Goal: Download file/media

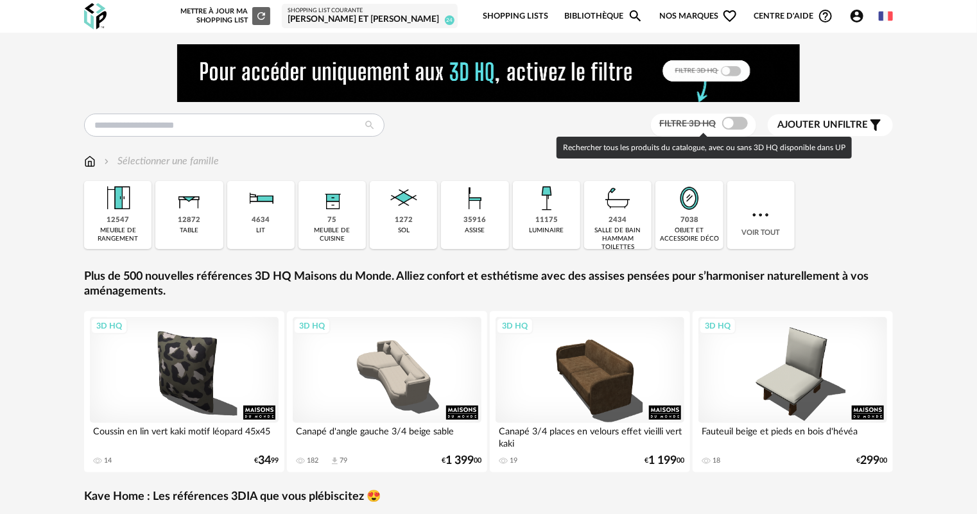
drag, startPoint x: 746, startPoint y: 123, endPoint x: 234, endPoint y: 117, distance: 511.7
click at [745, 123] on label "Filtre 3D HQ" at bounding box center [704, 123] width 91 height 12
click at [725, 121] on span at bounding box center [735, 123] width 26 height 13
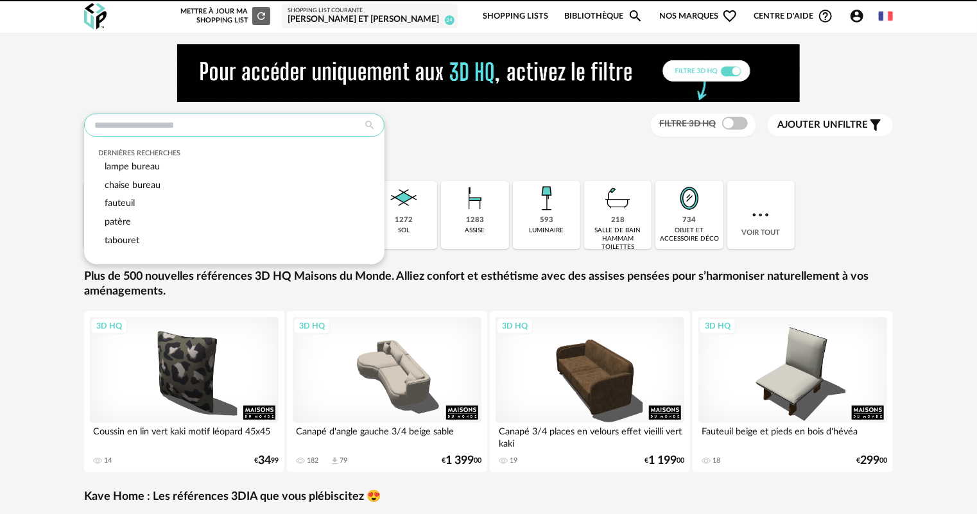
click at [205, 131] on input "text" at bounding box center [234, 125] width 300 height 23
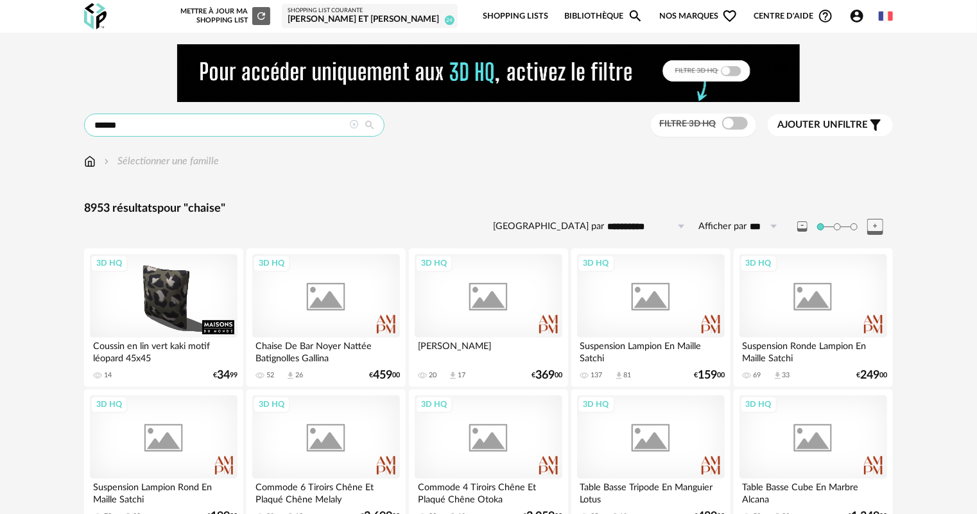
type input "******"
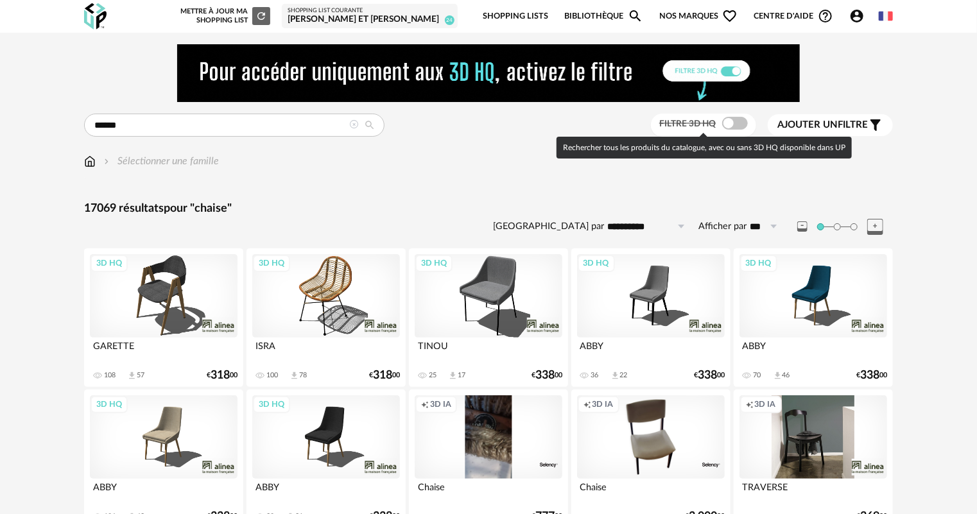
click at [734, 119] on span at bounding box center [735, 123] width 26 height 13
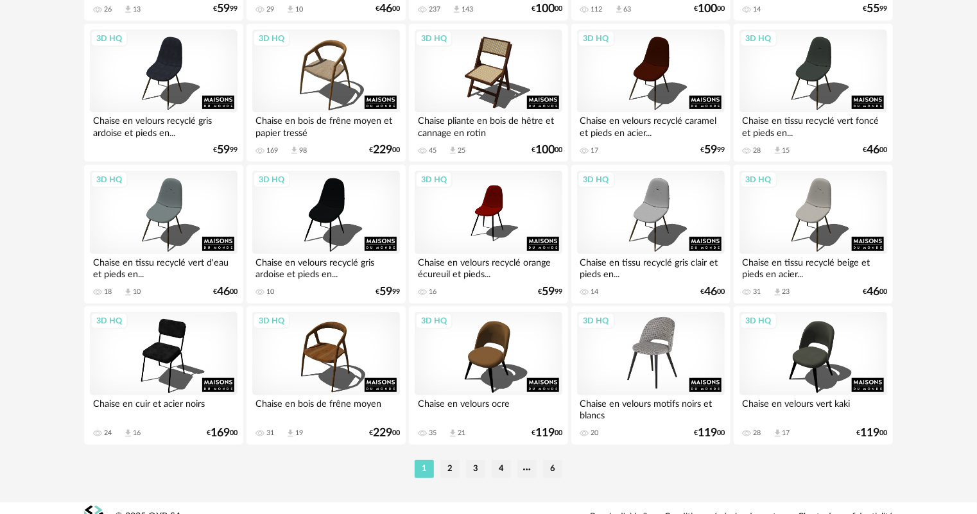
scroll to position [2644, 0]
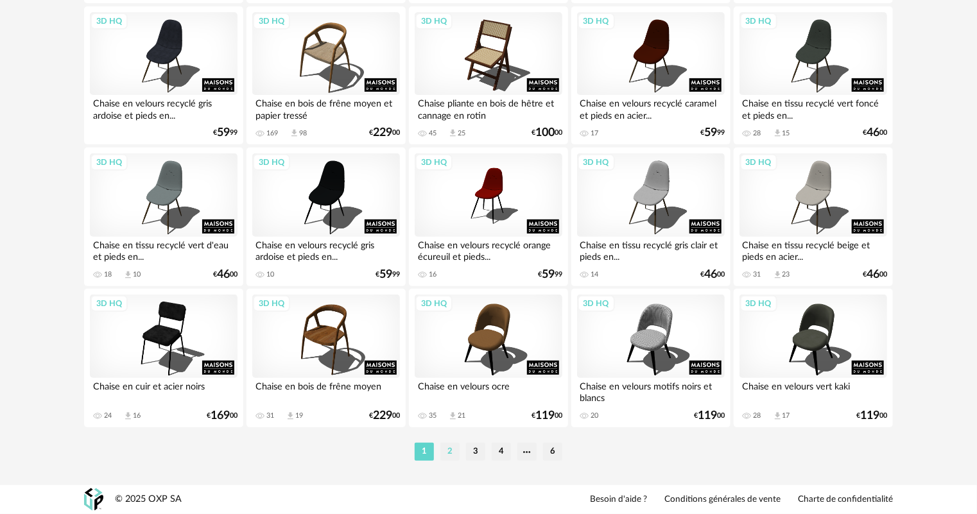
drag, startPoint x: 444, startPoint y: 450, endPoint x: 457, endPoint y: 449, distance: 12.9
click at [444, 450] on li "2" at bounding box center [449, 452] width 19 height 18
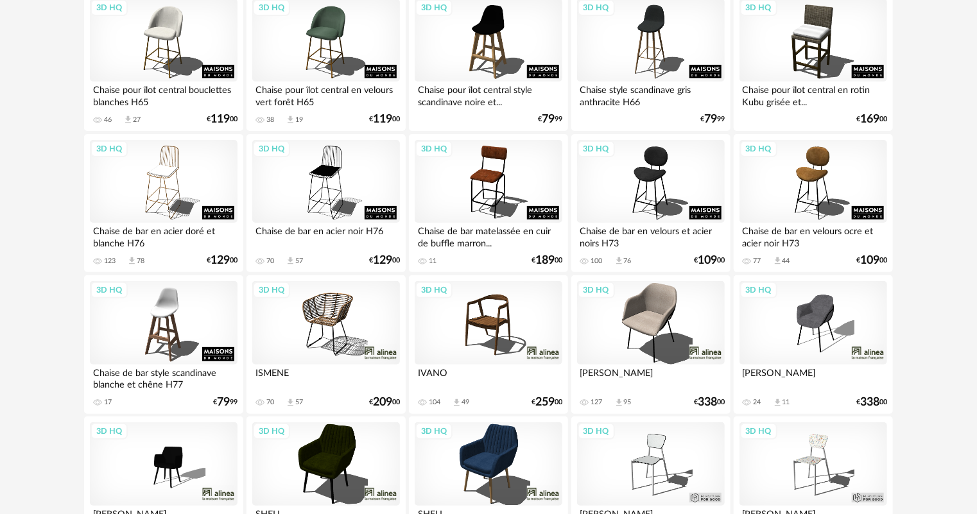
scroll to position [2644, 0]
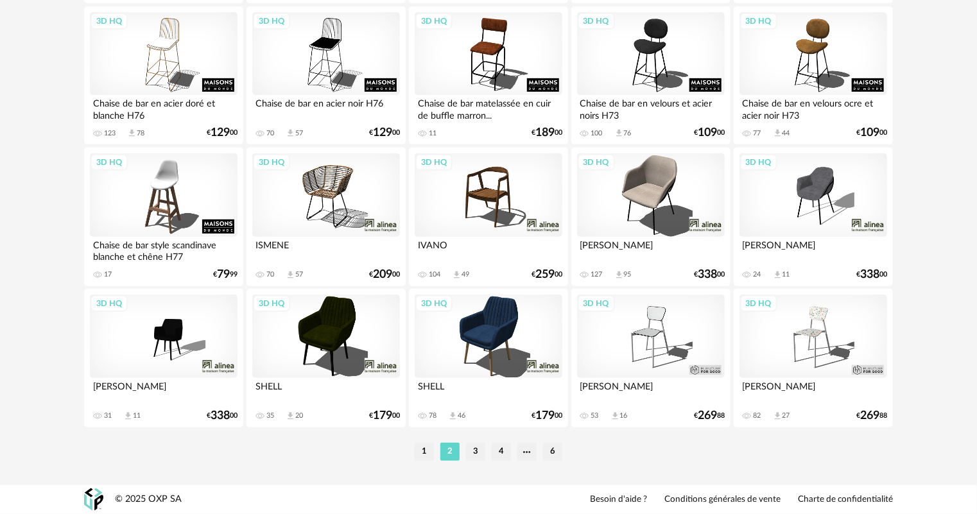
drag, startPoint x: 481, startPoint y: 453, endPoint x: 586, endPoint y: 440, distance: 105.4
click at [481, 452] on li "3" at bounding box center [475, 452] width 19 height 18
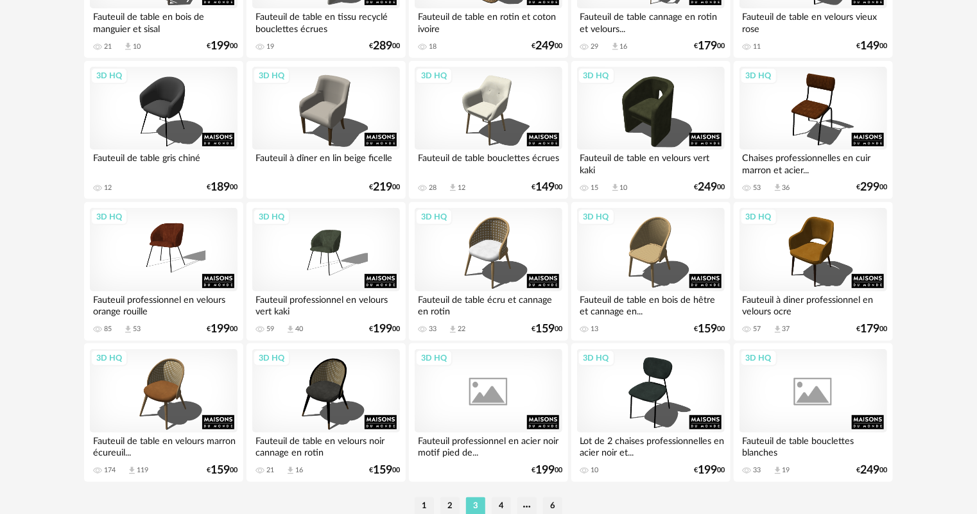
scroll to position [2644, 0]
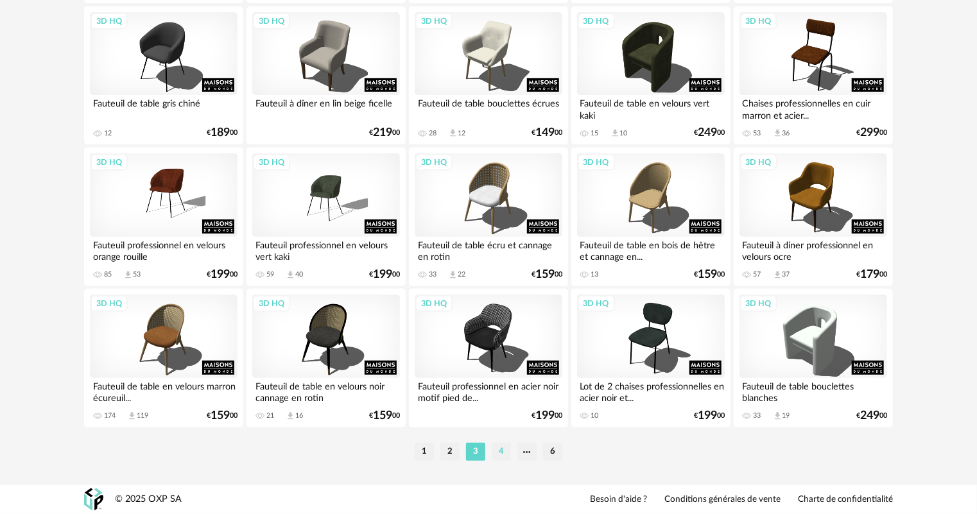
click at [505, 451] on li "4" at bounding box center [501, 452] width 19 height 18
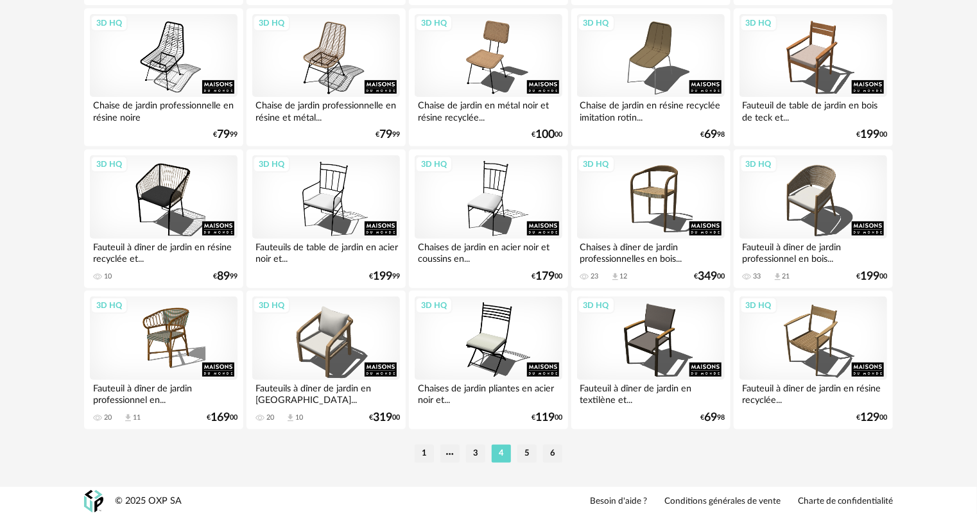
scroll to position [2644, 0]
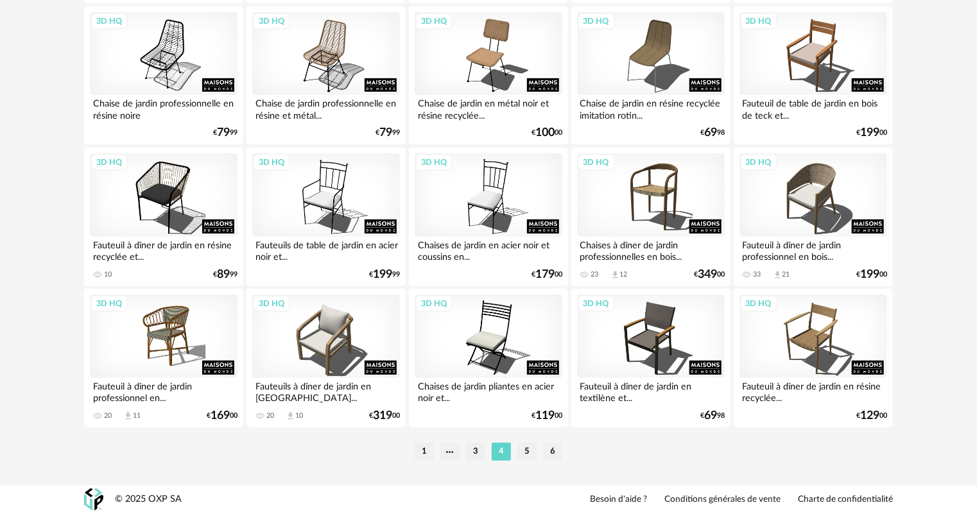
drag, startPoint x: 524, startPoint y: 452, endPoint x: 654, endPoint y: 434, distance: 130.9
click at [525, 452] on li "5" at bounding box center [526, 452] width 19 height 18
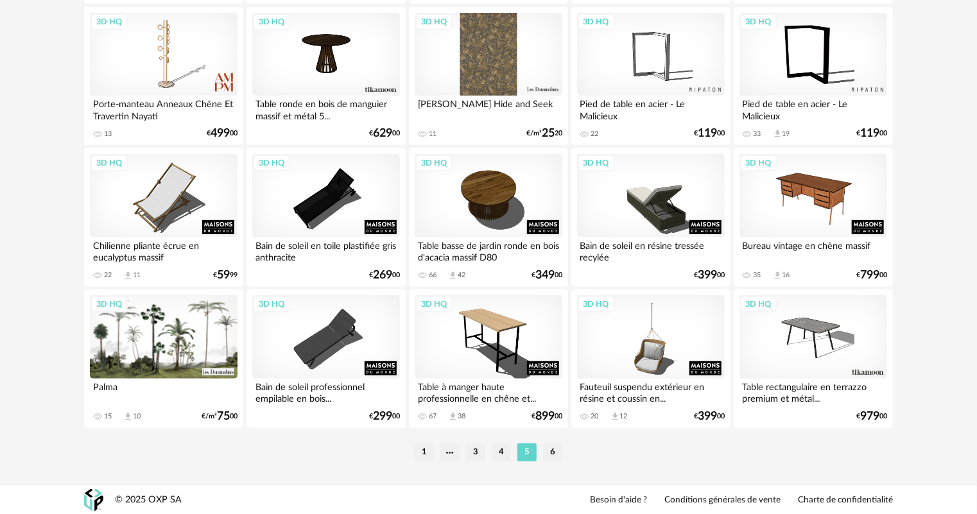
scroll to position [2644, 0]
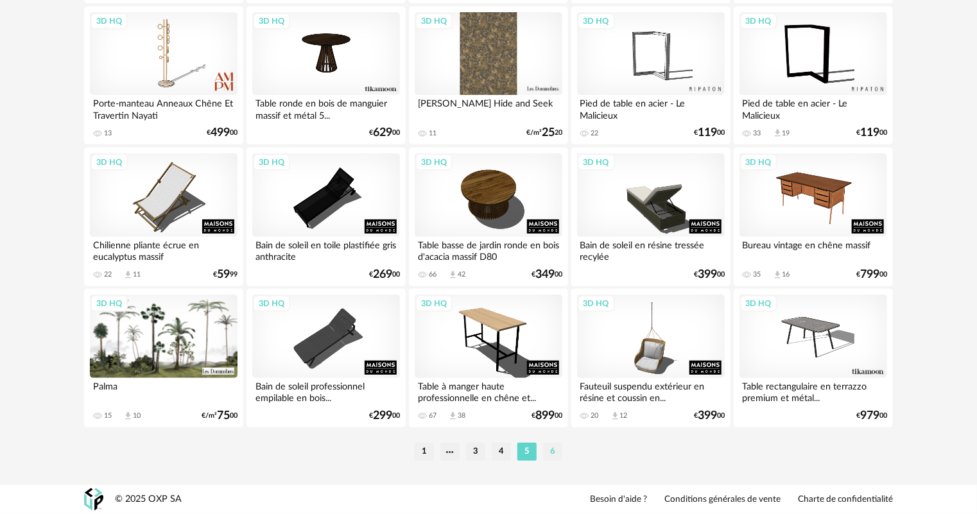
click at [551, 448] on li "6" at bounding box center [552, 452] width 19 height 18
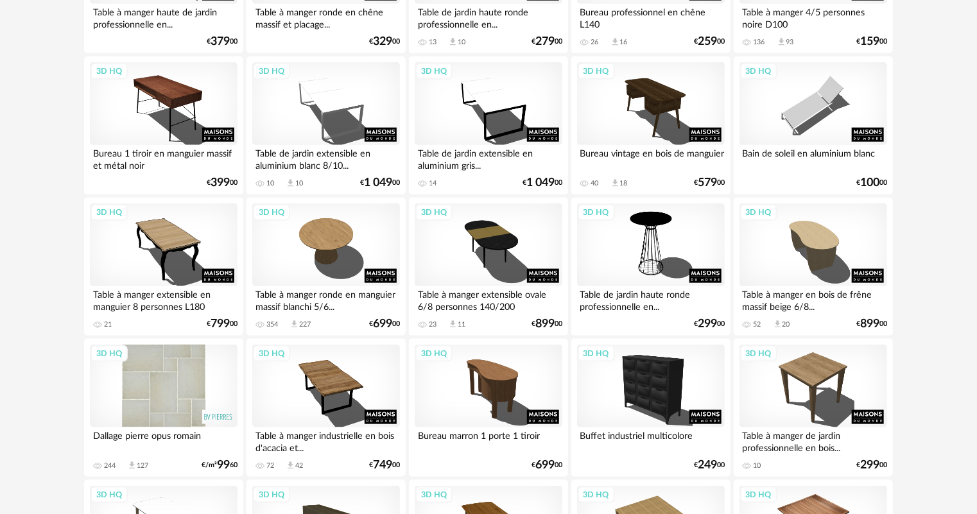
scroll to position [822, 0]
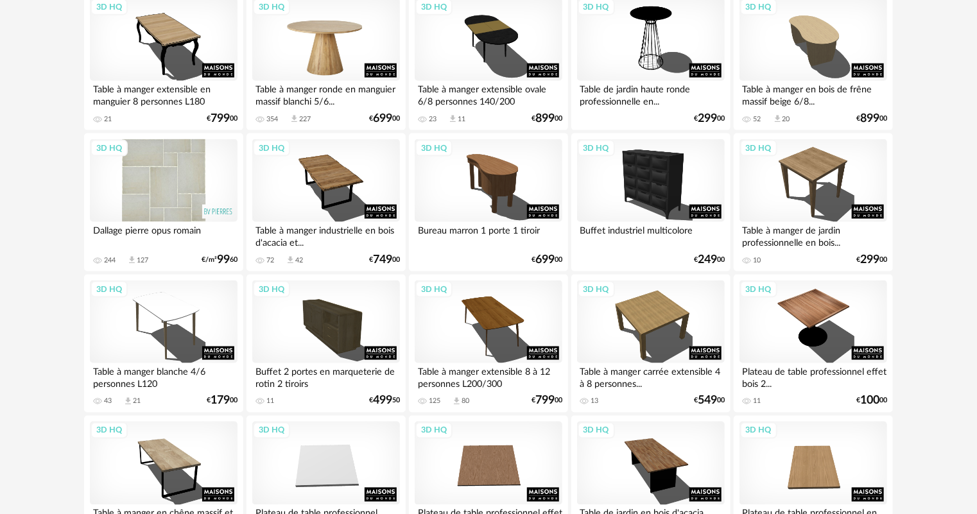
click at [333, 41] on div "3D HQ" at bounding box center [326, 39] width 148 height 83
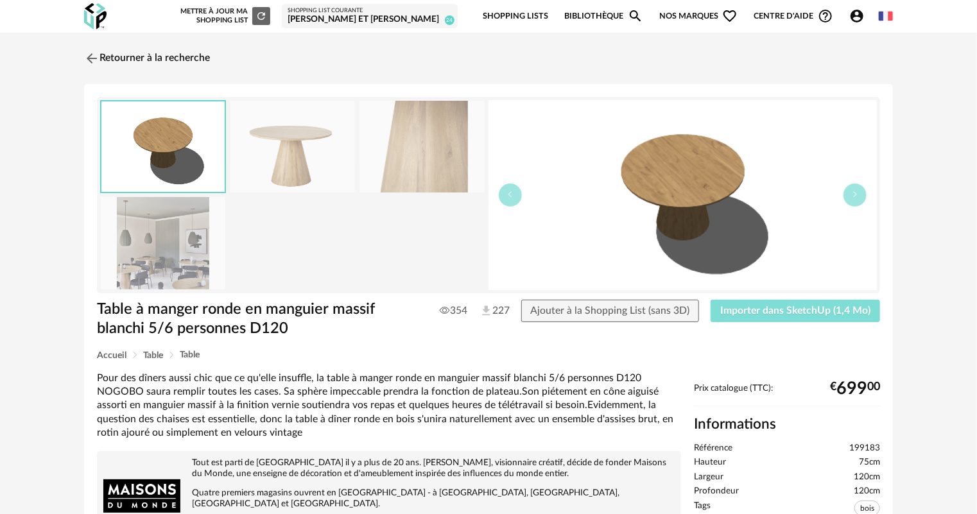
click at [775, 315] on span "Importer dans SketchUp (1,4 Mo)" at bounding box center [795, 311] width 150 height 10
drag, startPoint x: 121, startPoint y: 59, endPoint x: 128, endPoint y: 59, distance: 7.1
click at [121, 59] on link "Retourner à la recherche" at bounding box center [144, 58] width 126 height 28
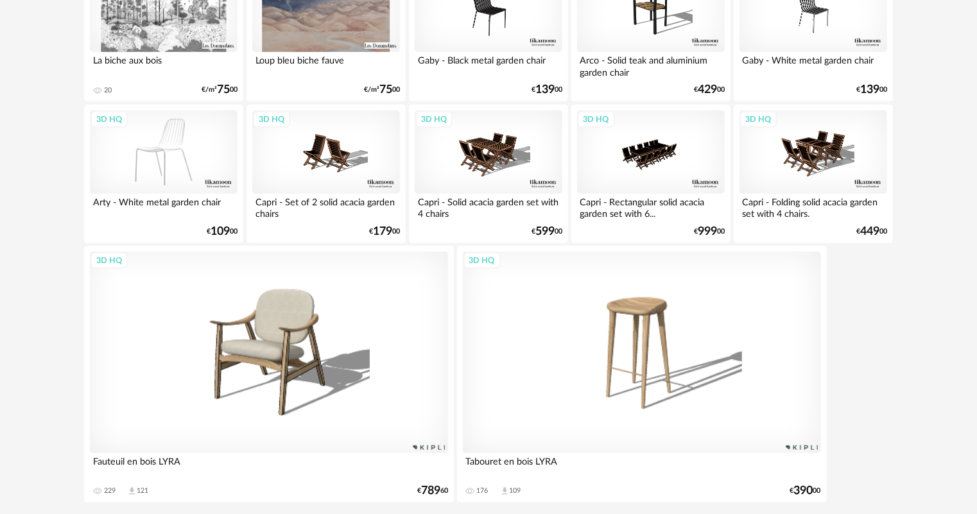
scroll to position [2762, 0]
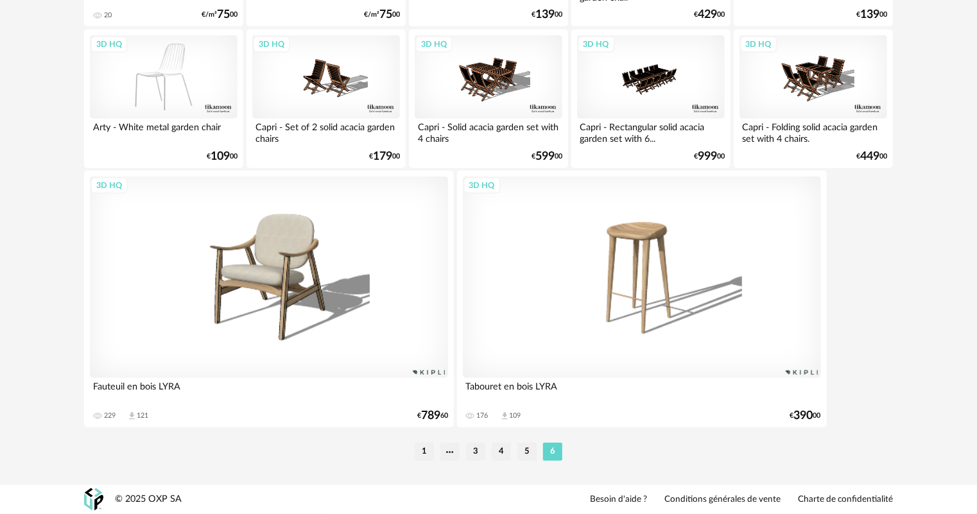
drag, startPoint x: 431, startPoint y: 449, endPoint x: 460, endPoint y: 444, distance: 28.8
click at [431, 449] on li "1" at bounding box center [424, 452] width 19 height 18
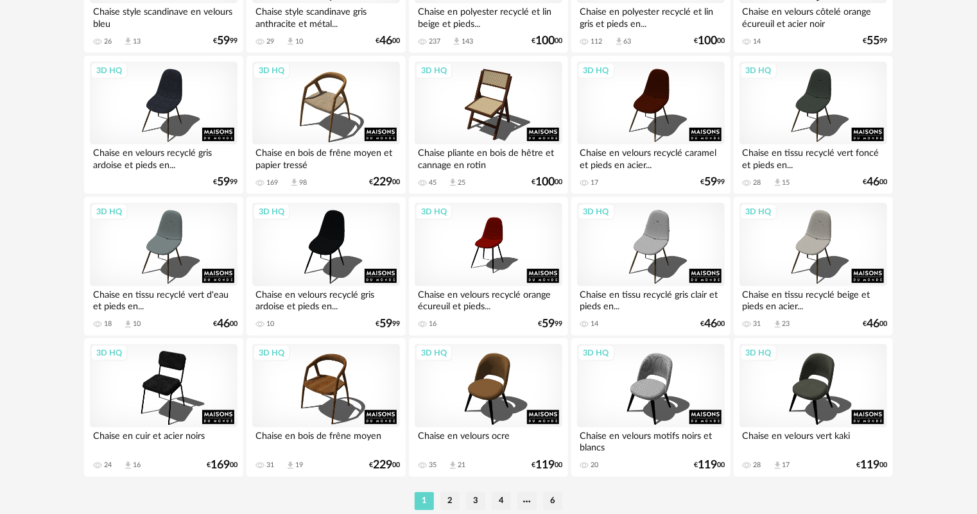
scroll to position [2644, 0]
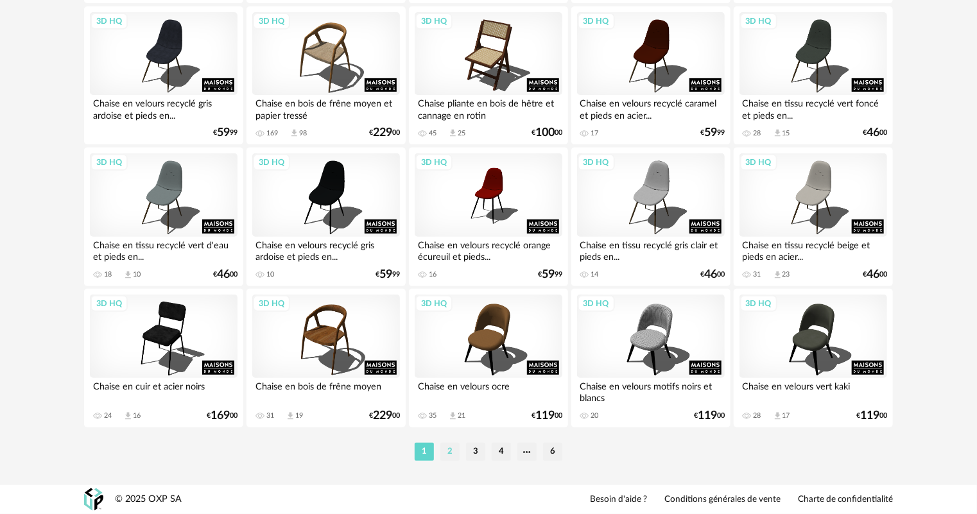
click at [453, 453] on li "2" at bounding box center [449, 452] width 19 height 18
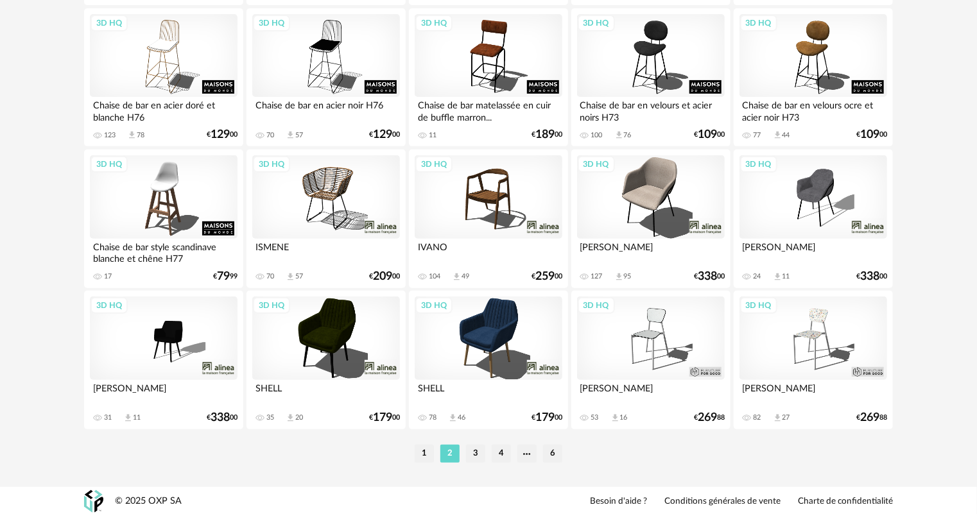
scroll to position [2644, 0]
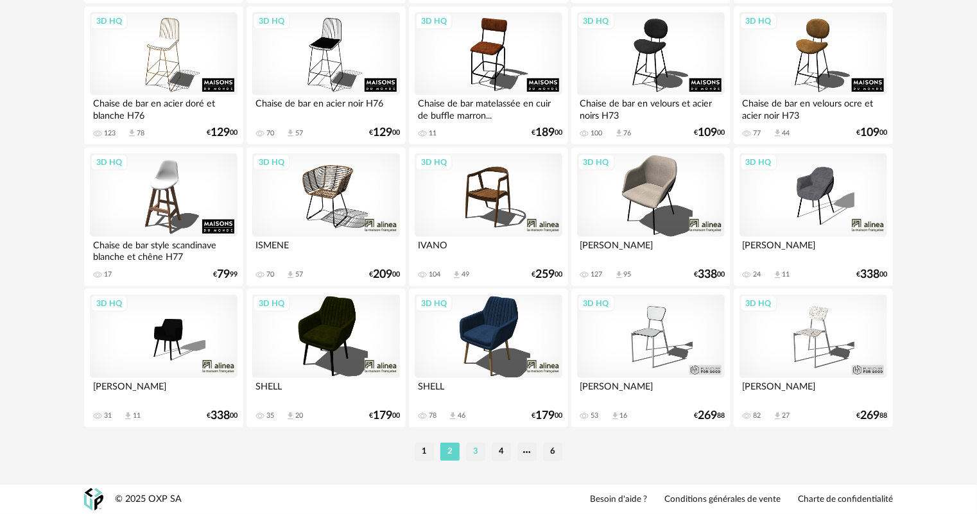
click at [473, 449] on li "3" at bounding box center [475, 452] width 19 height 18
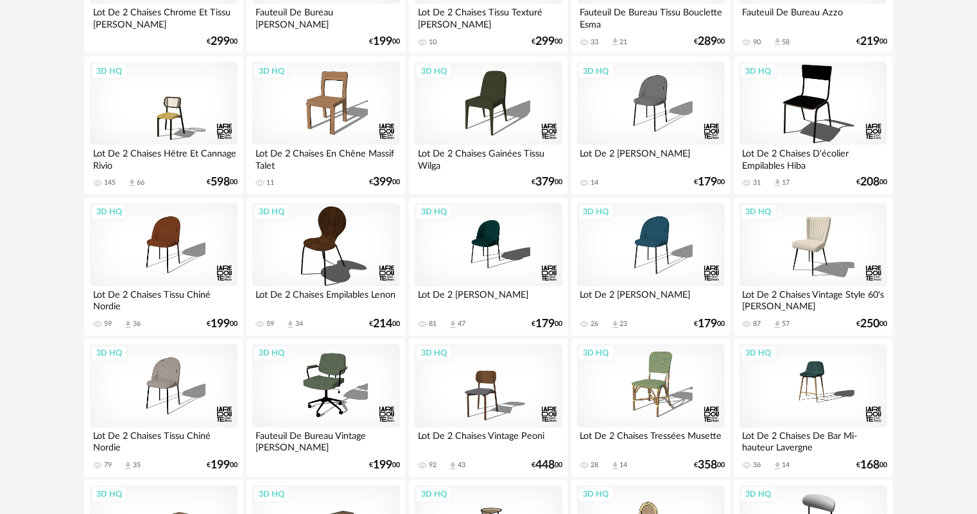
scroll to position [1027, 0]
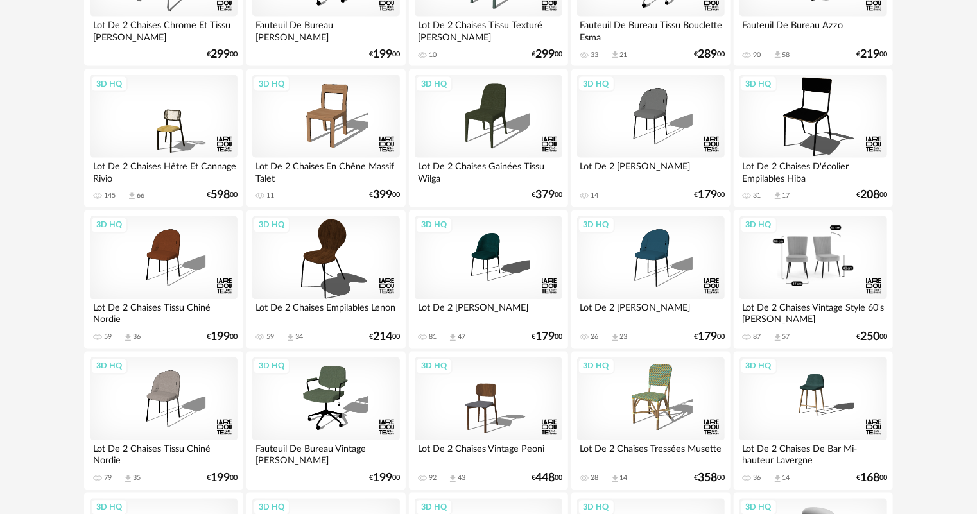
click at [822, 254] on div "3D HQ" at bounding box center [814, 257] width 148 height 83
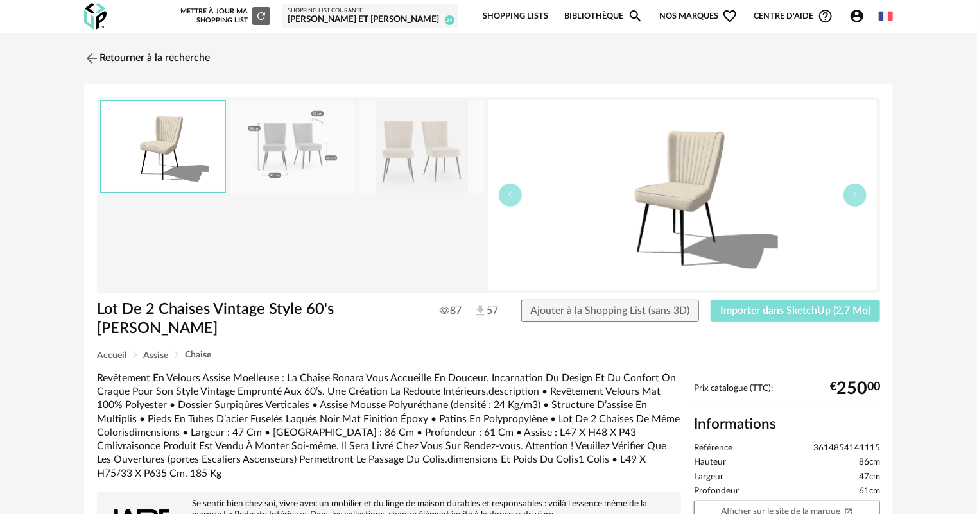
click at [819, 316] on button "Importer dans SketchUp (2,7 Mo)" at bounding box center [795, 311] width 169 height 23
click at [144, 64] on link "Retourner à la recherche" at bounding box center [144, 58] width 126 height 28
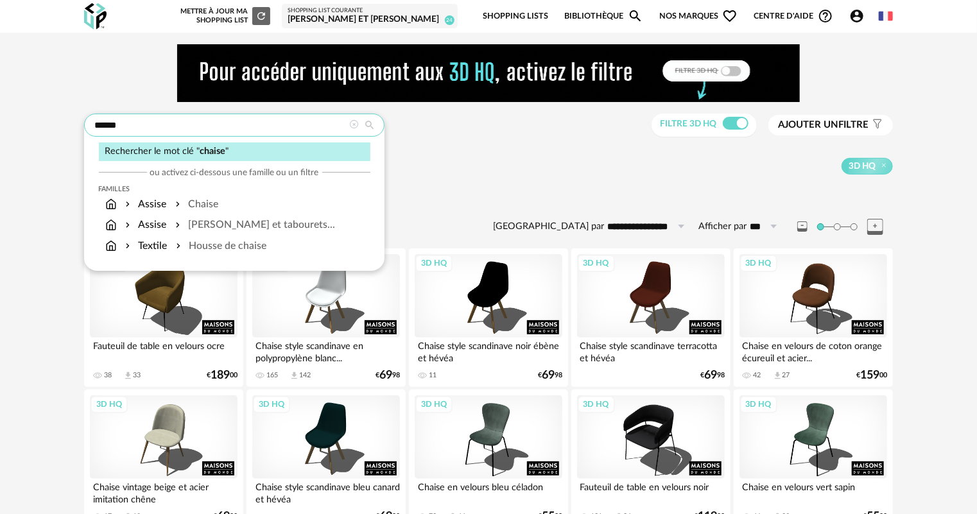
drag, startPoint x: 233, startPoint y: 115, endPoint x: 21, endPoint y: 135, distance: 213.5
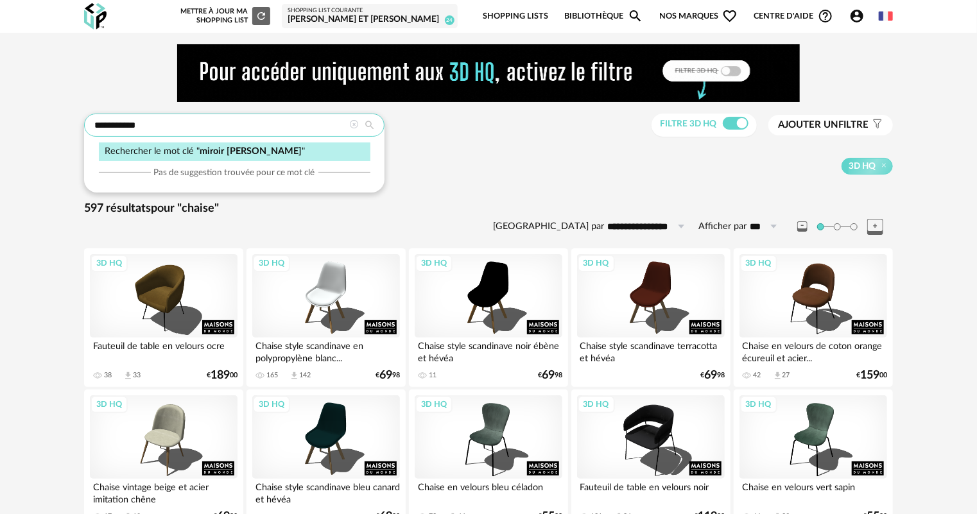
type input "**********"
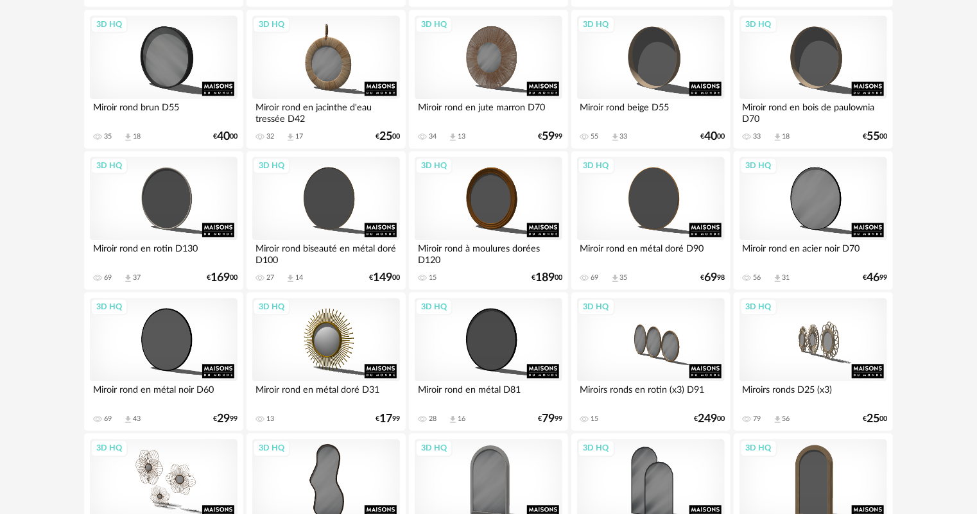
scroll to position [1233, 0]
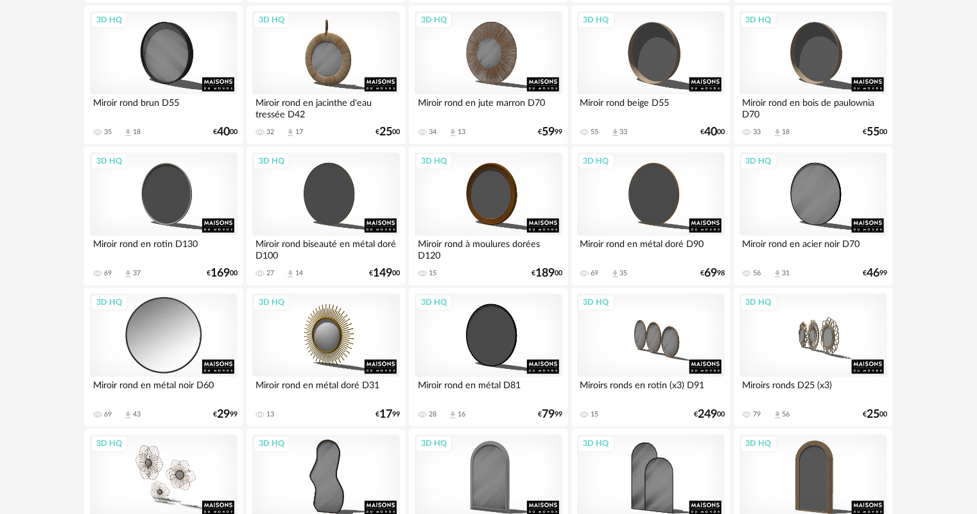
click at [171, 367] on div "3D HQ" at bounding box center [164, 334] width 148 height 83
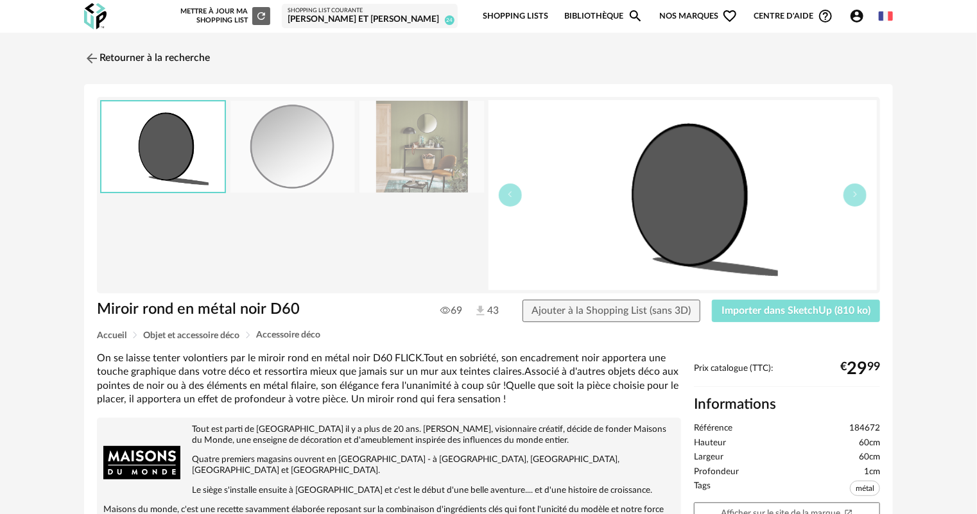
click at [756, 313] on span "Importer dans SketchUp (810 ko)" at bounding box center [796, 311] width 149 height 10
